Goal: Task Accomplishment & Management: Manage account settings

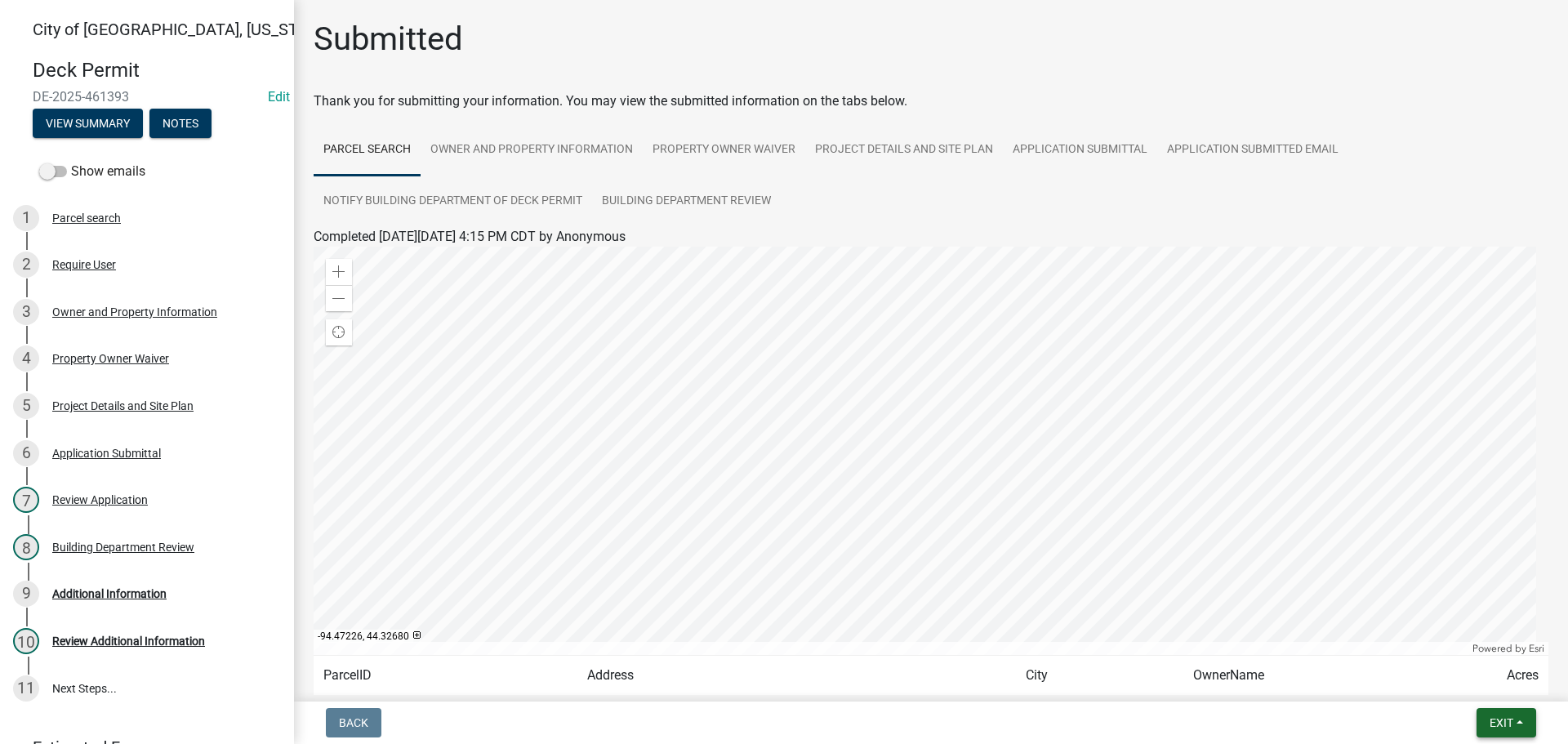
click at [1496, 726] on span "Exit" at bounding box center [1501, 722] width 24 height 13
drag, startPoint x: 1434, startPoint y: 683, endPoint x: 1113, endPoint y: 592, distance: 333.6
click at [1433, 683] on button "Save & Exit" at bounding box center [1471, 680] width 131 height 39
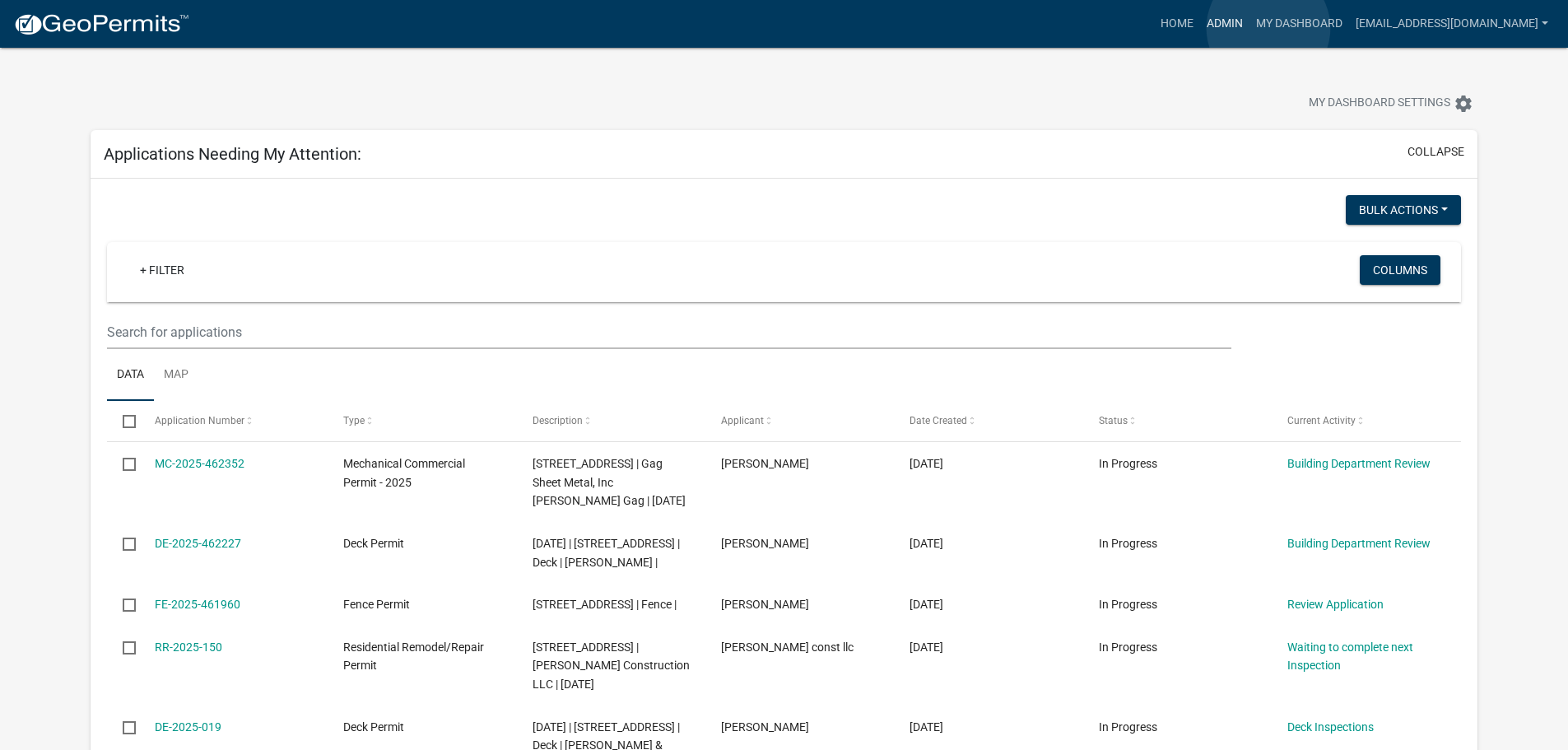
click at [1249, 28] on link "Admin" at bounding box center [1225, 24] width 50 height 31
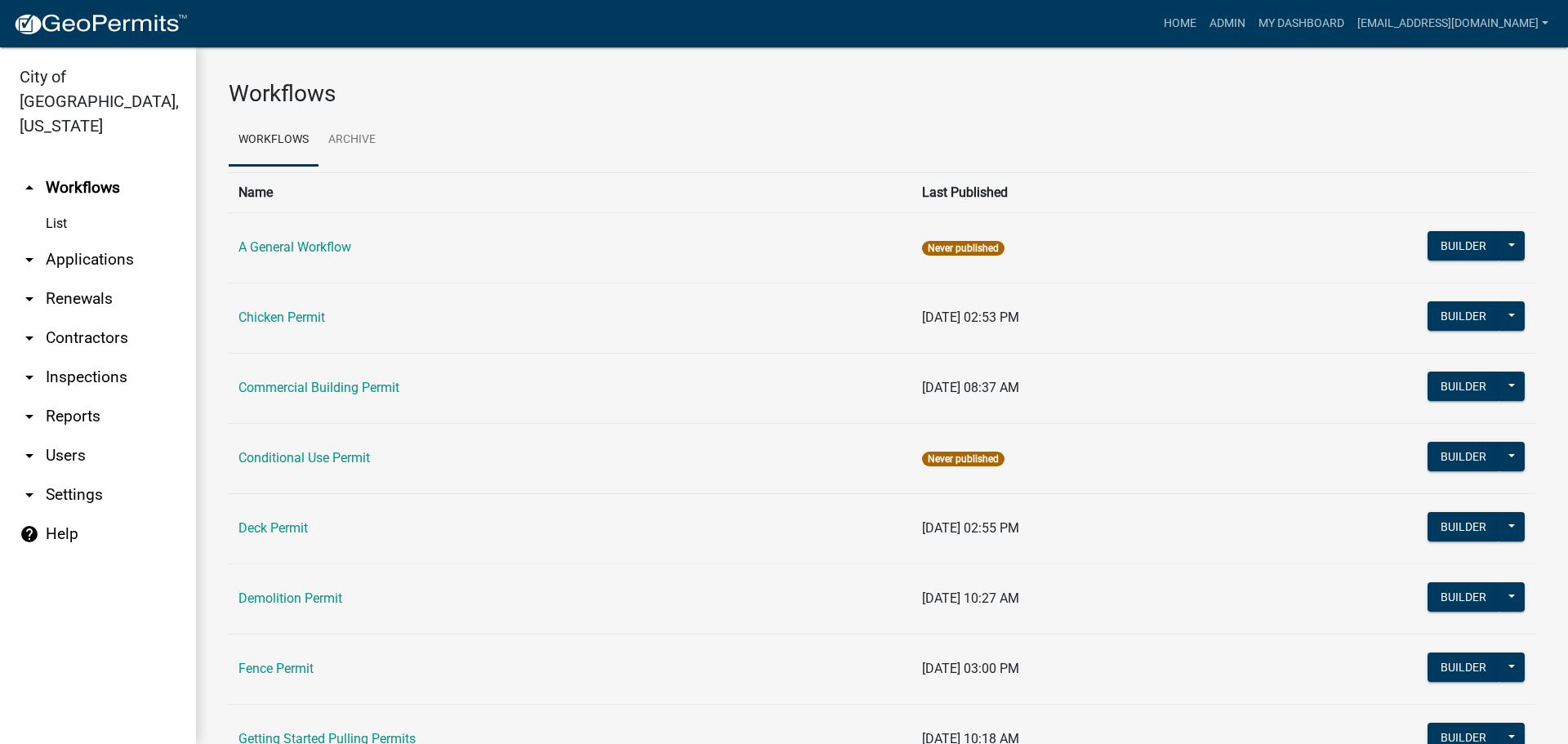
click at [101, 240] on link "arrow_drop_down Applications" at bounding box center [98, 259] width 196 height 39
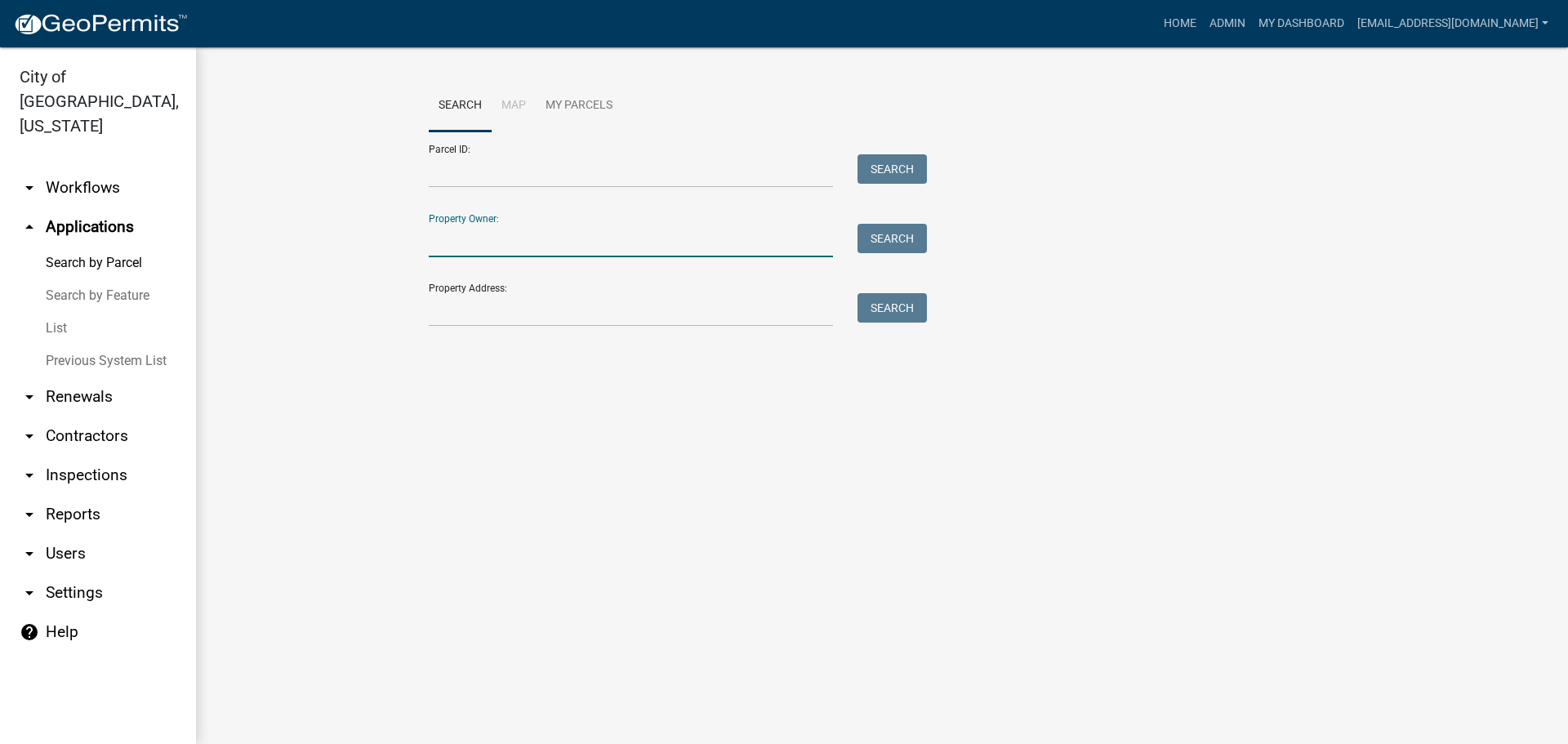
click at [512, 238] on input "Property Owner:" at bounding box center [631, 240] width 405 height 34
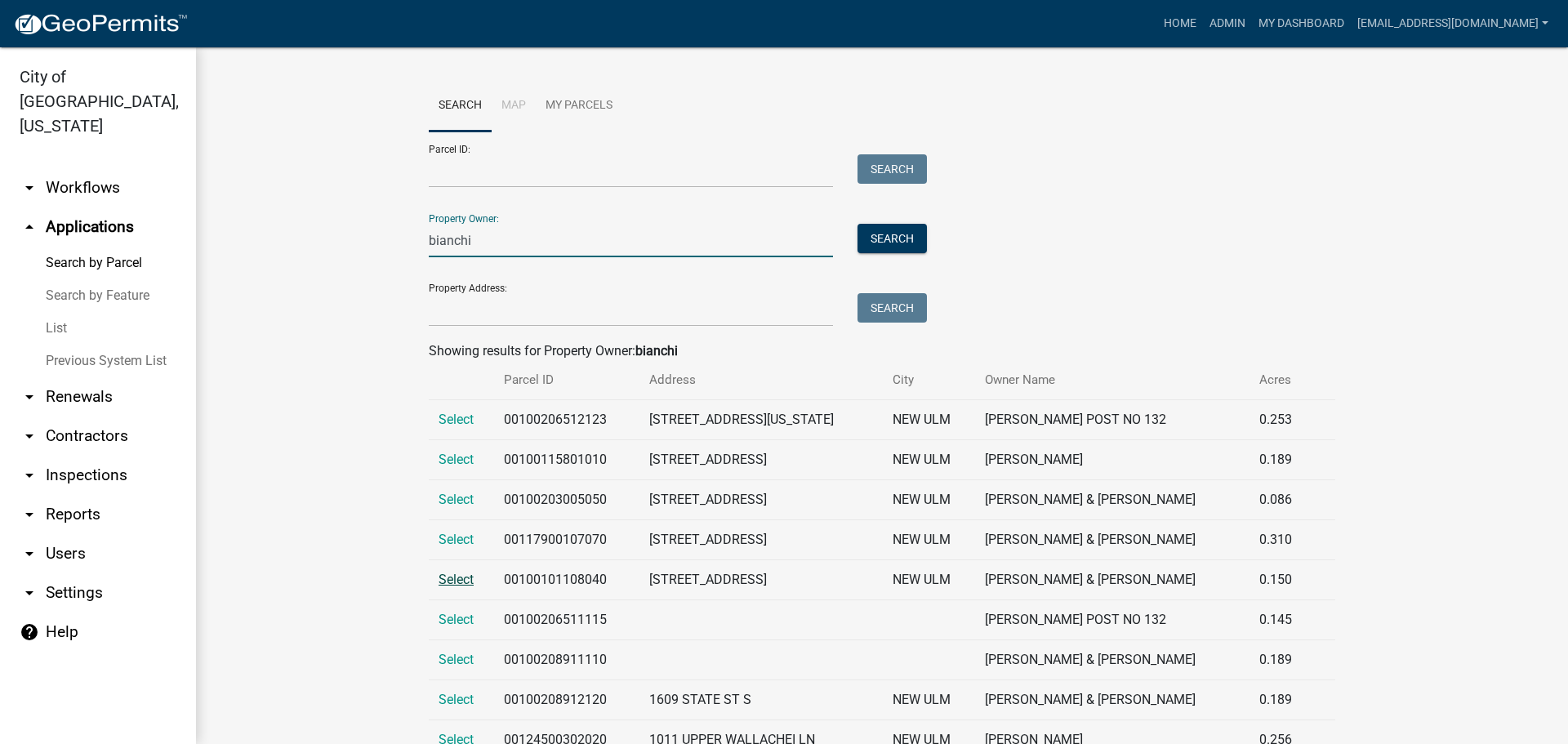
type input "bianchi"
click at [440, 581] on span "Select" at bounding box center [456, 579] width 35 height 16
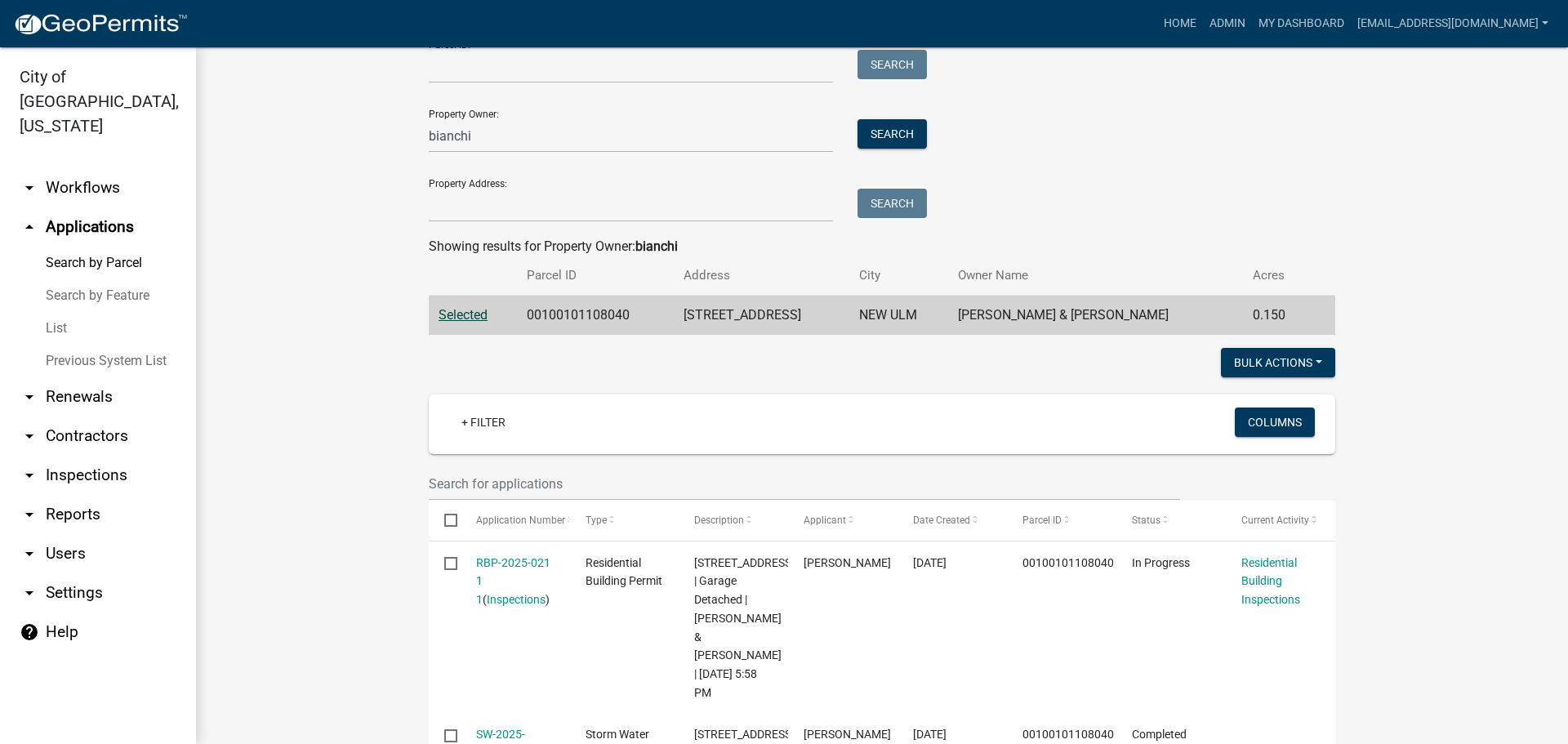
scroll to position [245, 0]
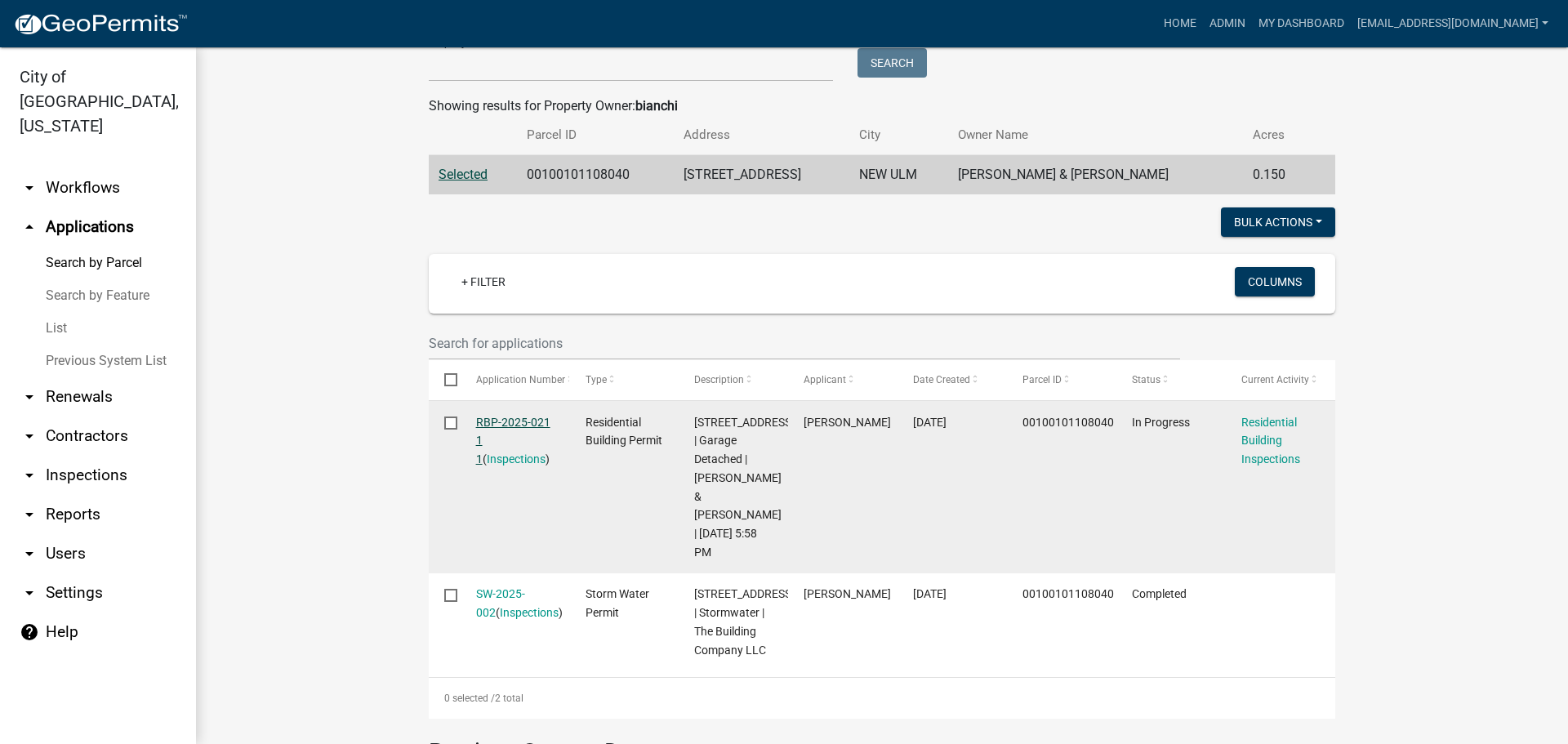
click at [503, 423] on link "RBP-2025-021 1 1" at bounding box center [513, 440] width 74 height 50
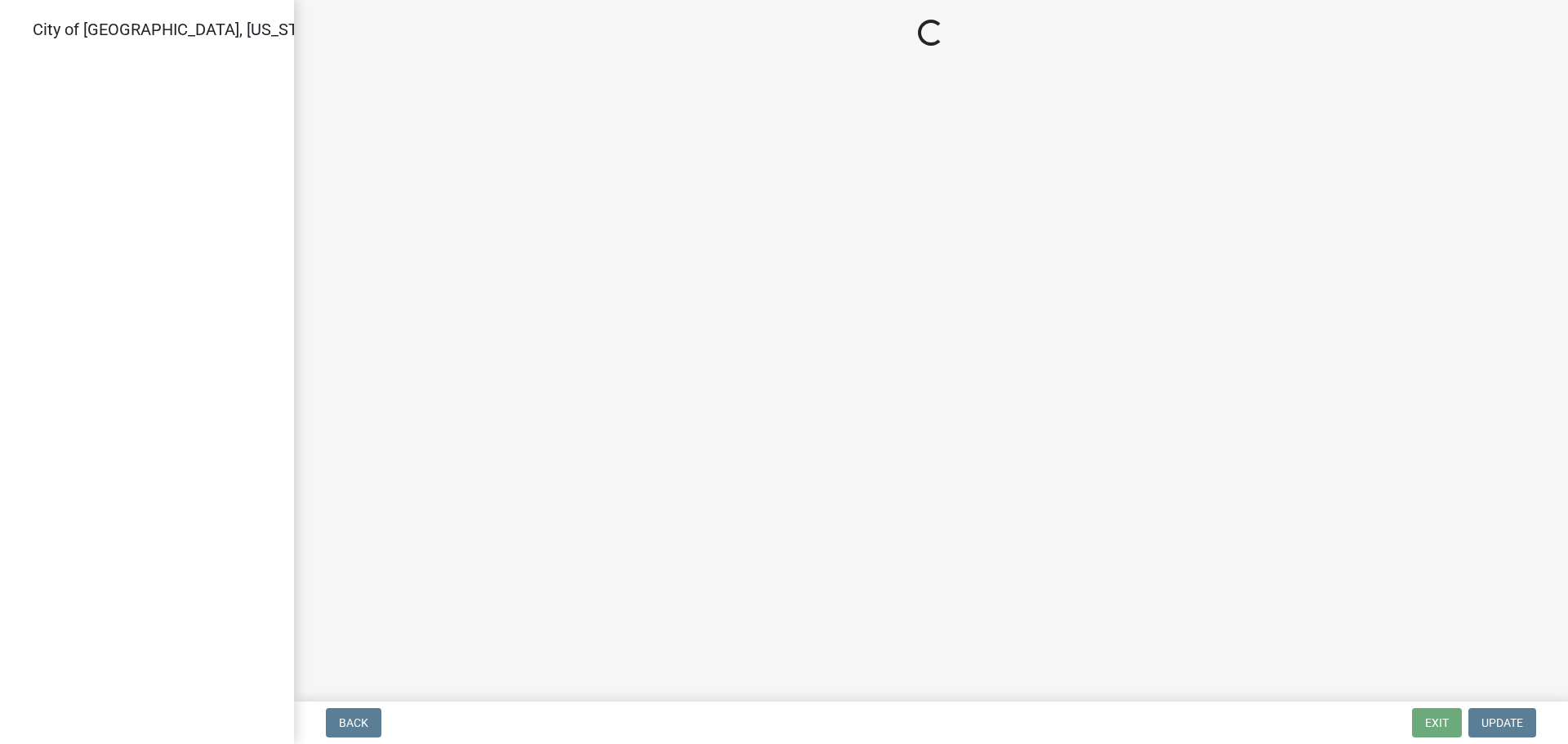
select select "805d55ac-e238-4e04-8f8e-acc067f36c3e"
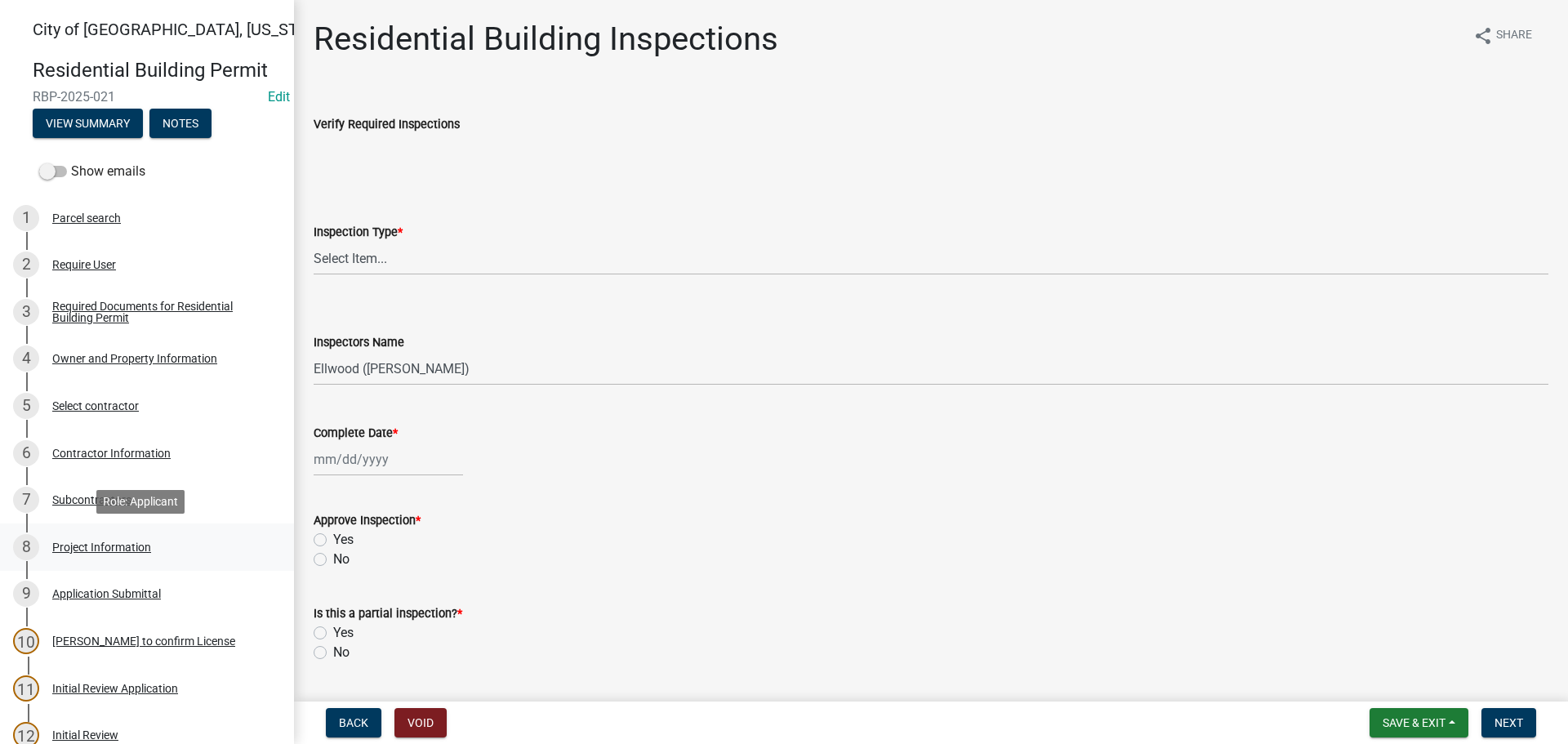
click at [82, 552] on div "Project Information" at bounding box center [102, 547] width 99 height 11
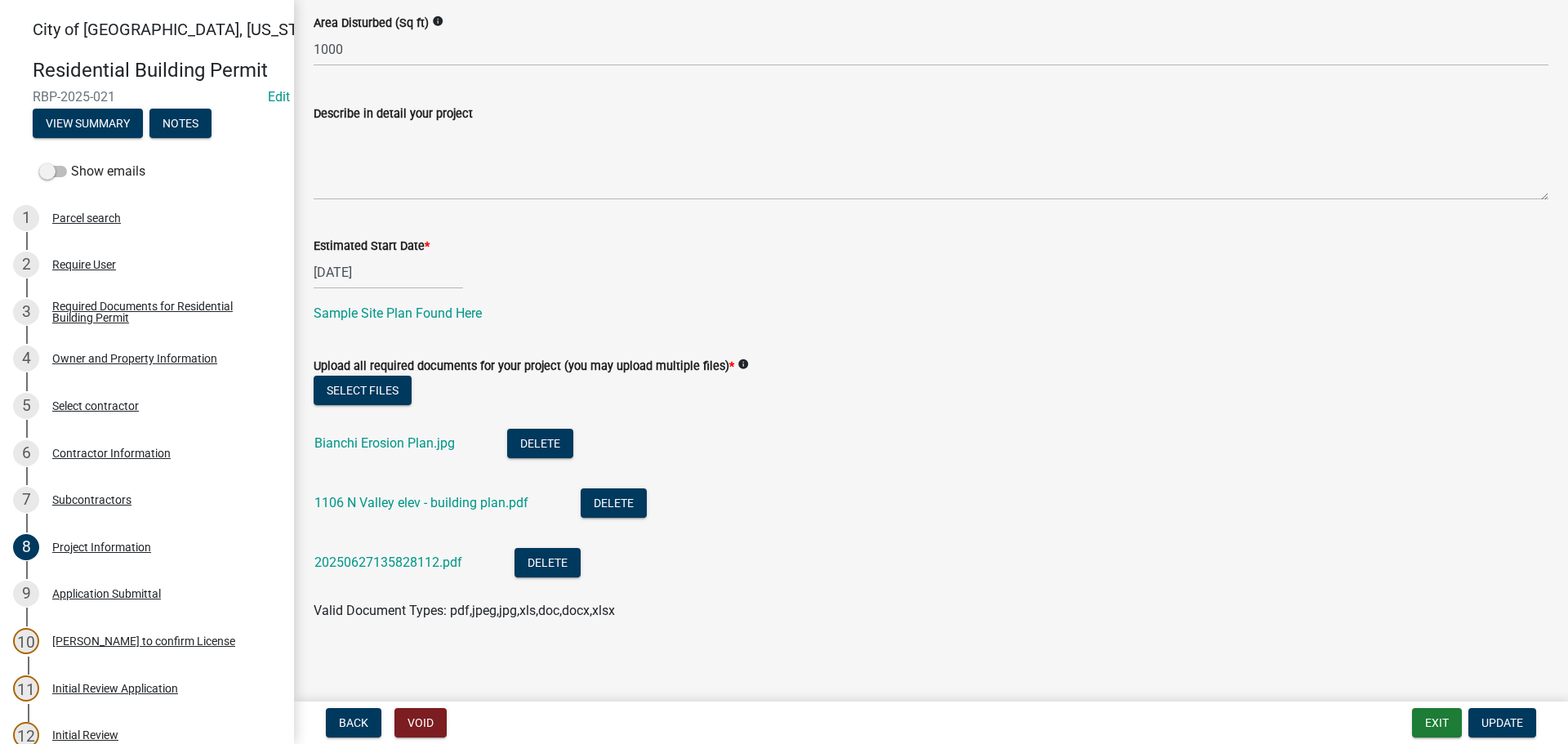
scroll to position [413, 0]
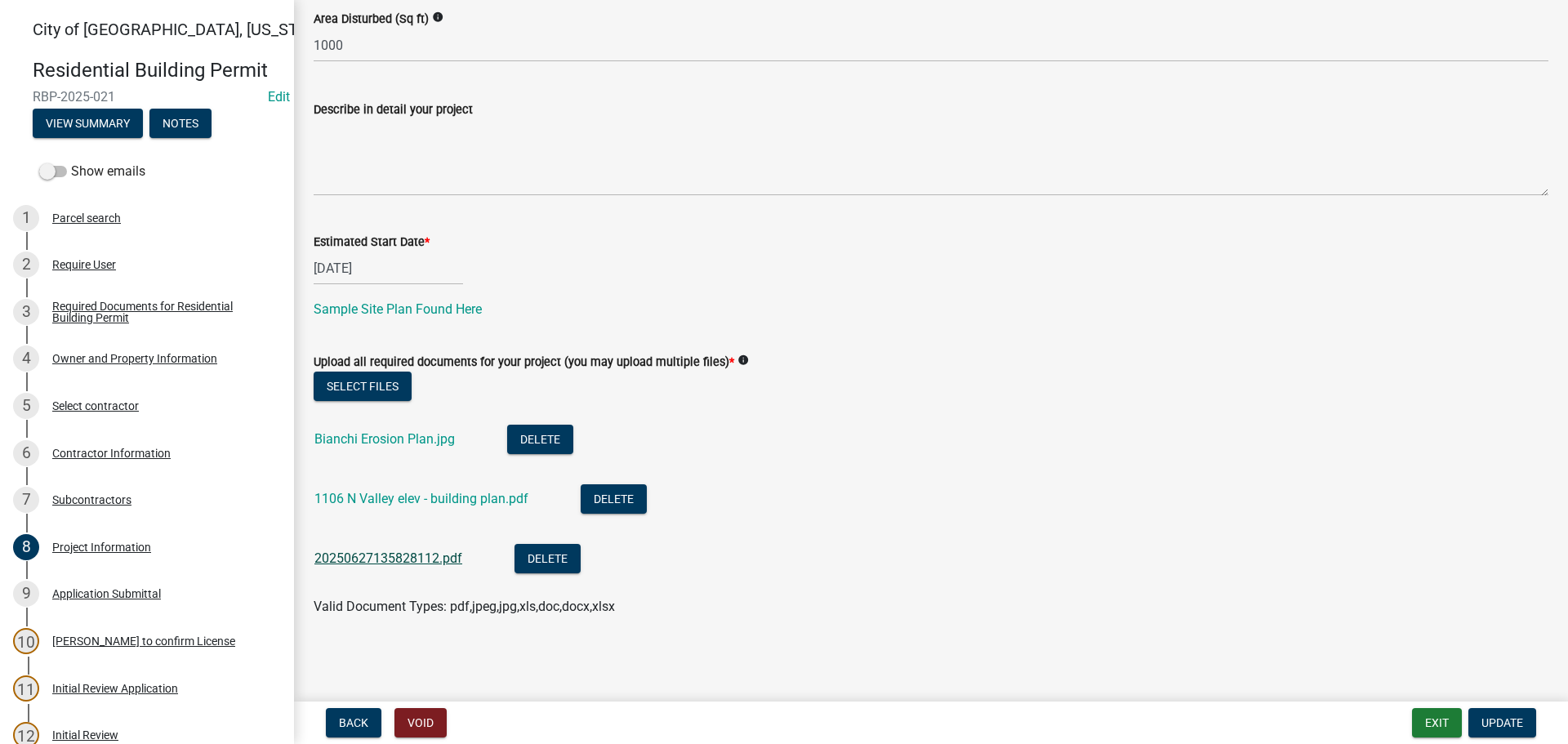
click at [413, 556] on link "20250627135828112.pdf" at bounding box center [388, 557] width 147 height 16
